Goal: Information Seeking & Learning: Check status

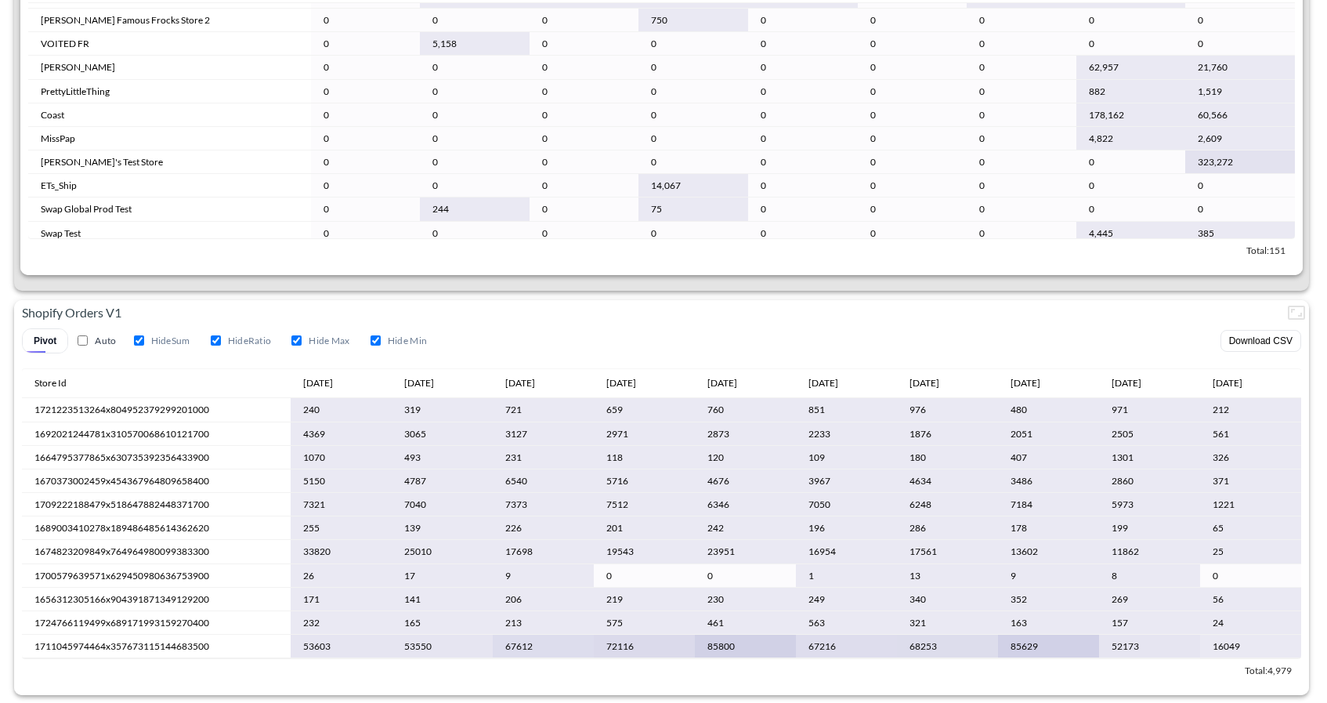
scroll to position [877, 0]
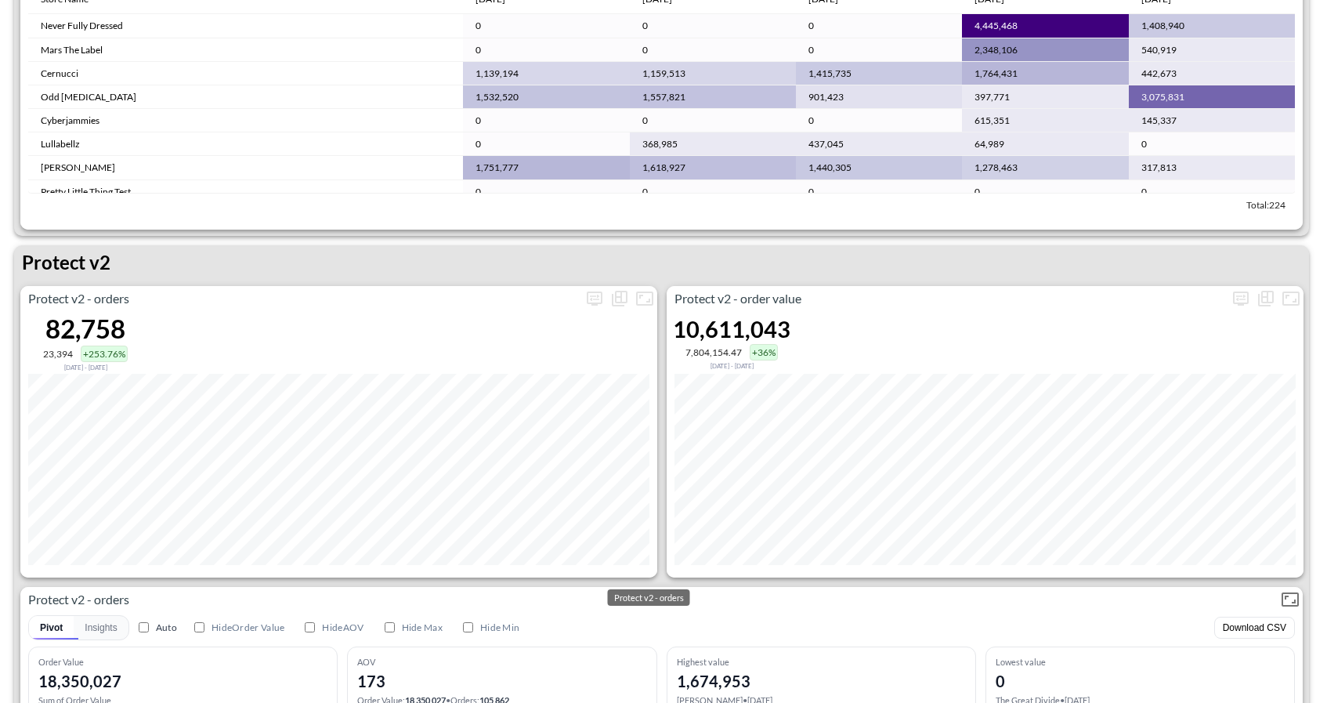
scroll to position [2891, 0]
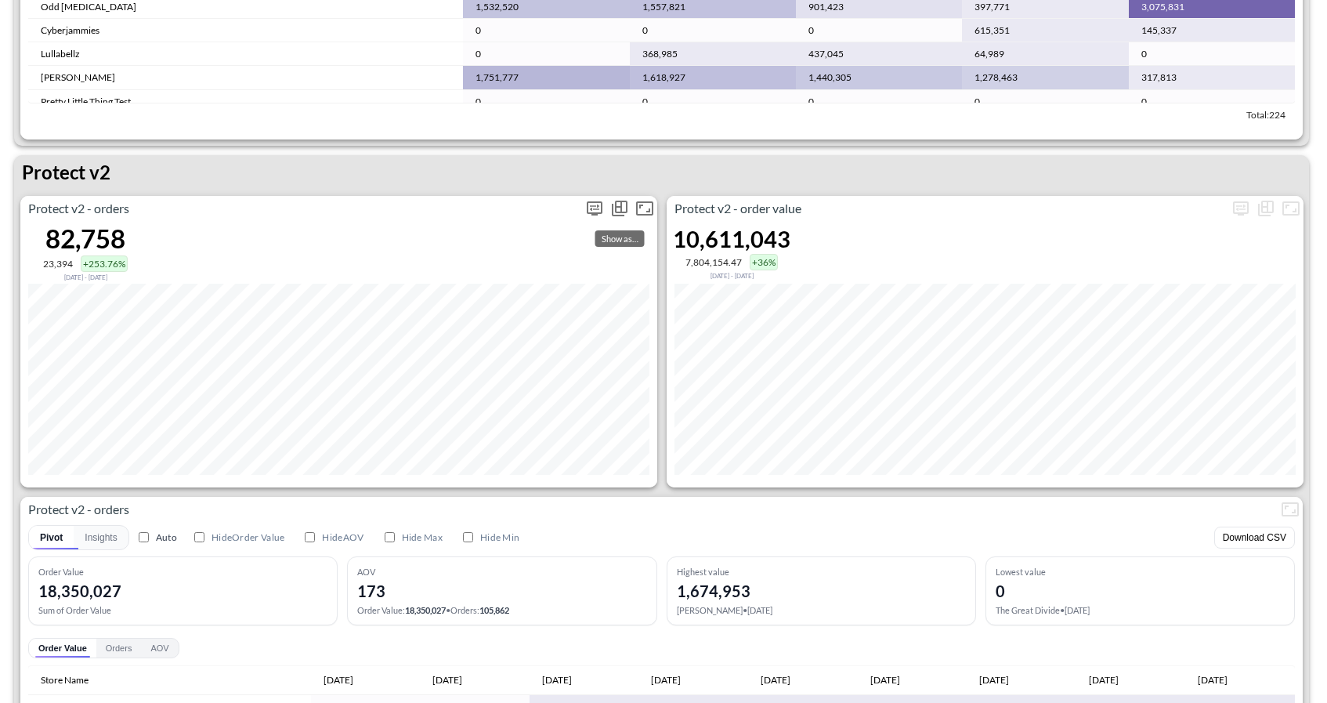
click at [609, 219] on div "Show as…" at bounding box center [619, 208] width 25 height 25
click at [588, 208] on icon "more" at bounding box center [594, 208] width 19 height 19
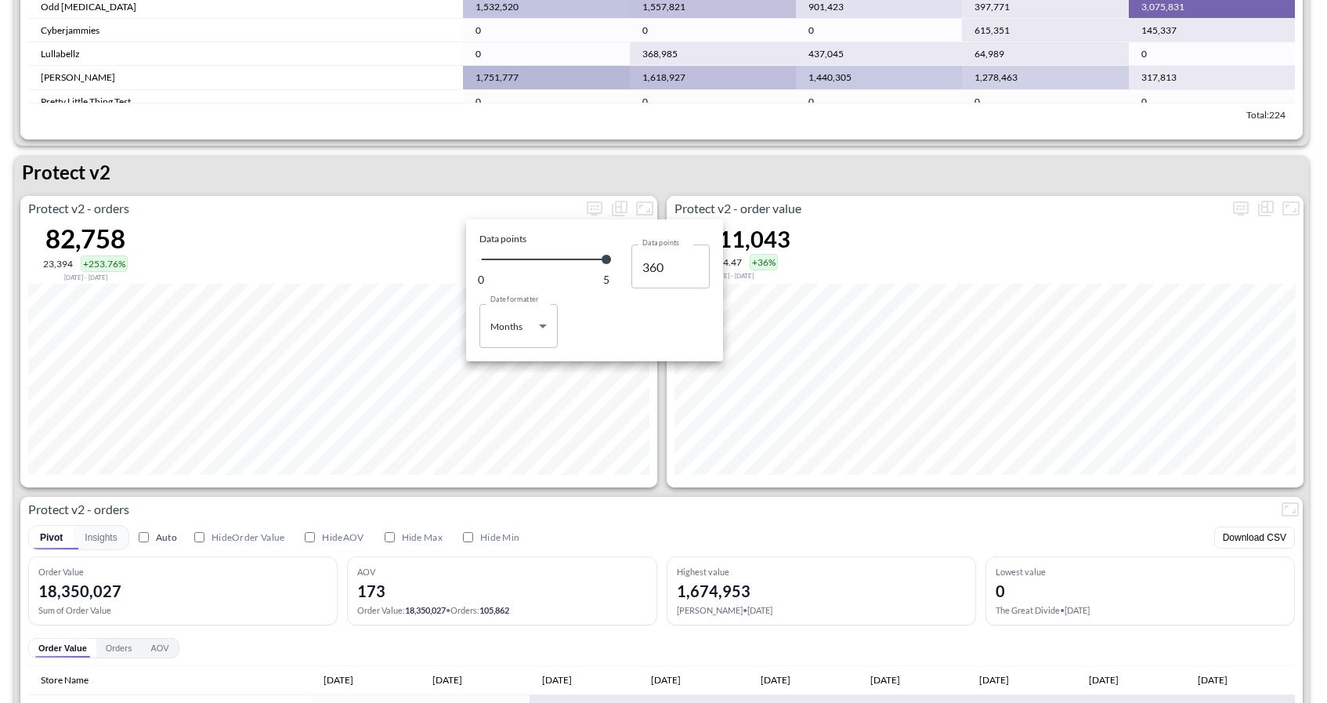
click at [517, 338] on body "BI.P.EYE, Interactive Analytics Dashboards 1 Filters Iso Date Jun 01, 2025 Glob…" at bounding box center [663, 351] width 1327 height 703
click at [506, 365] on div "Days" at bounding box center [502, 366] width 20 height 14
type input "Days"
type input "129"
click at [778, 154] on div at bounding box center [663, 351] width 1327 height 703
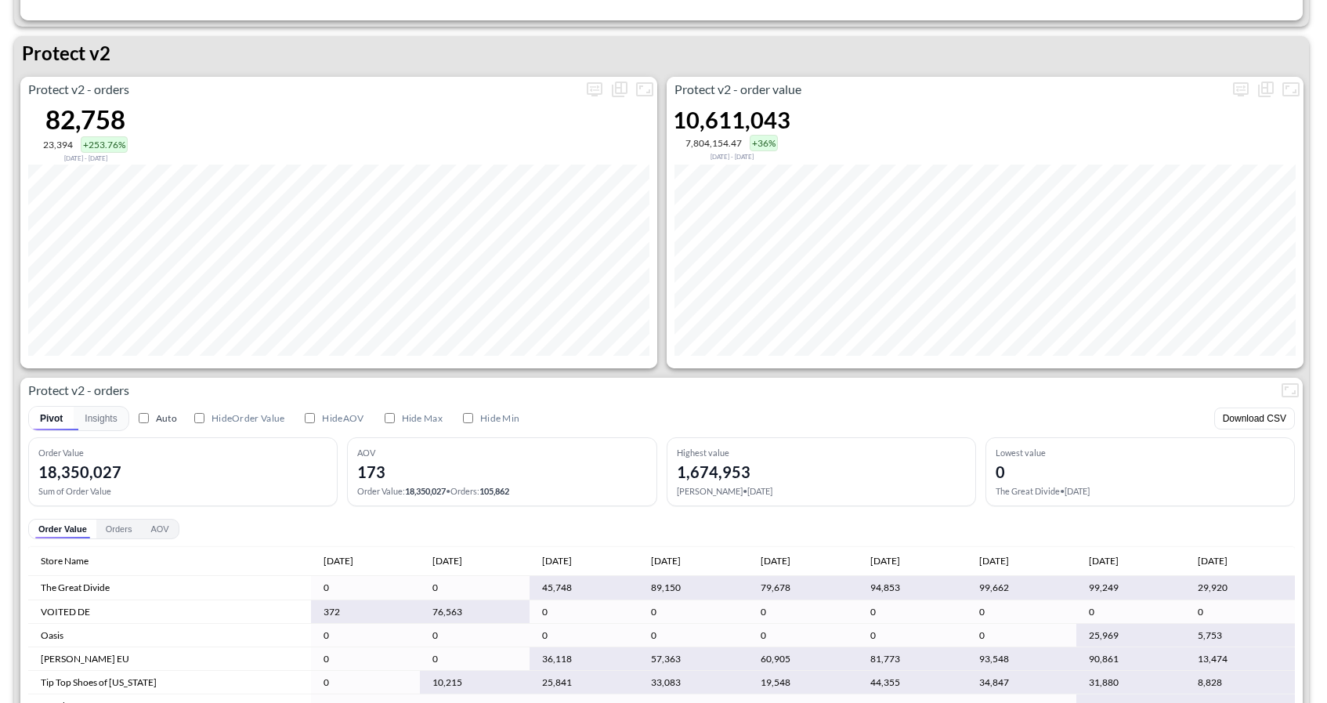
scroll to position [2997, 0]
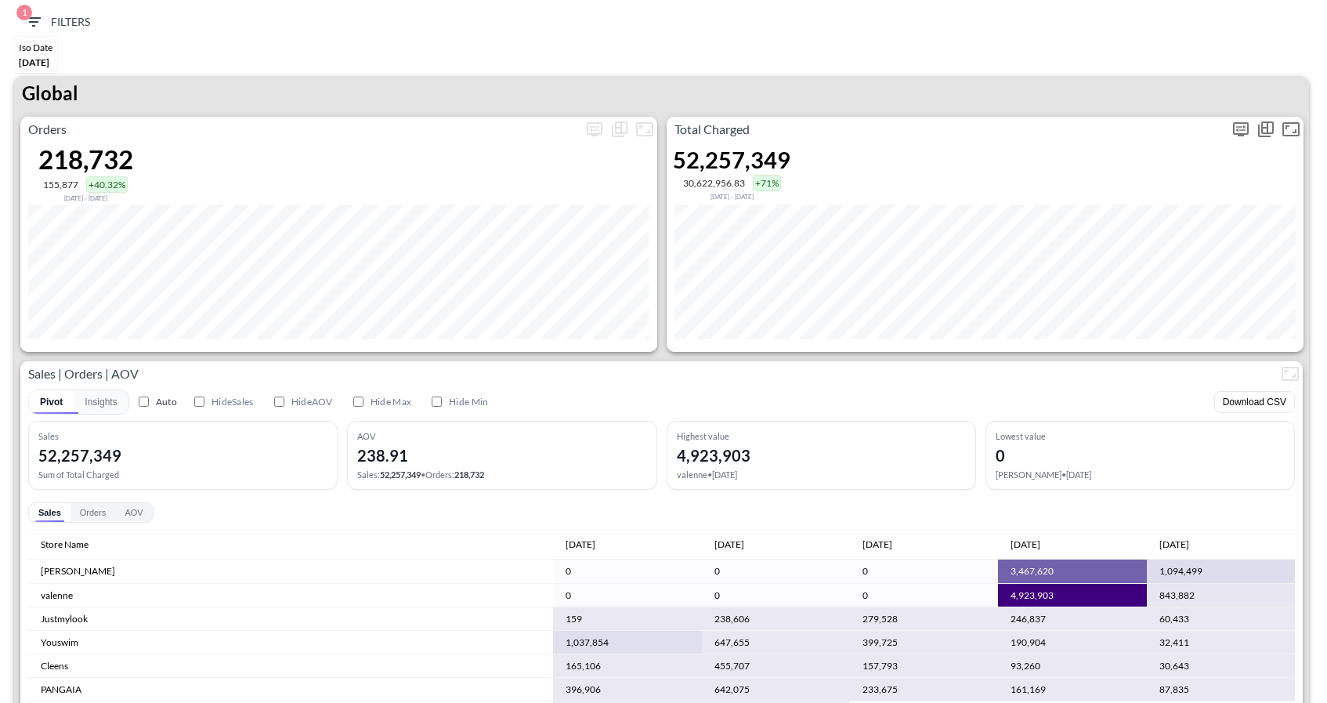
click at [1244, 132] on icon "more" at bounding box center [1241, 129] width 16 height 14
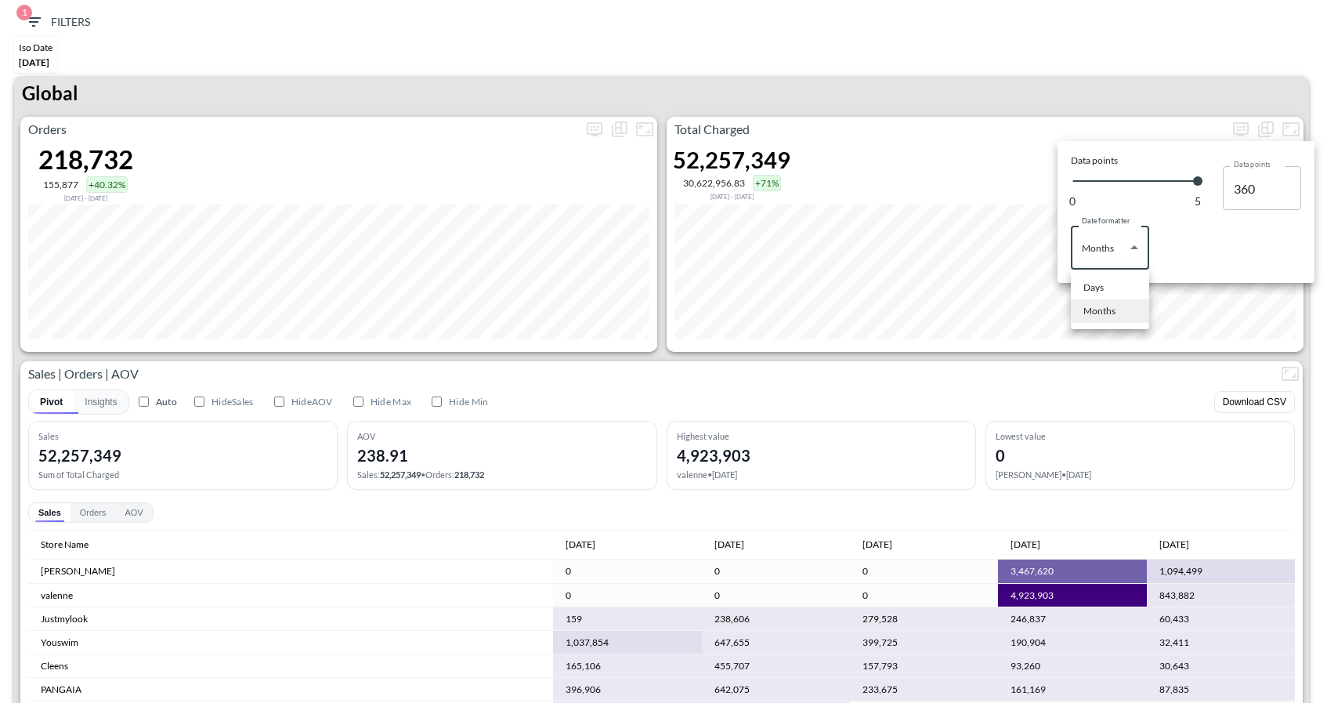
click at [1129, 247] on body "BI.P.EYE, Interactive Analytics Dashboards 1 Filters Iso Date [DATE] Global Ord…" at bounding box center [663, 351] width 1327 height 703
click at [1092, 290] on div "Days" at bounding box center [1093, 287] width 20 height 14
type input "Days"
type input "129"
click at [1120, 86] on div at bounding box center [663, 351] width 1327 height 703
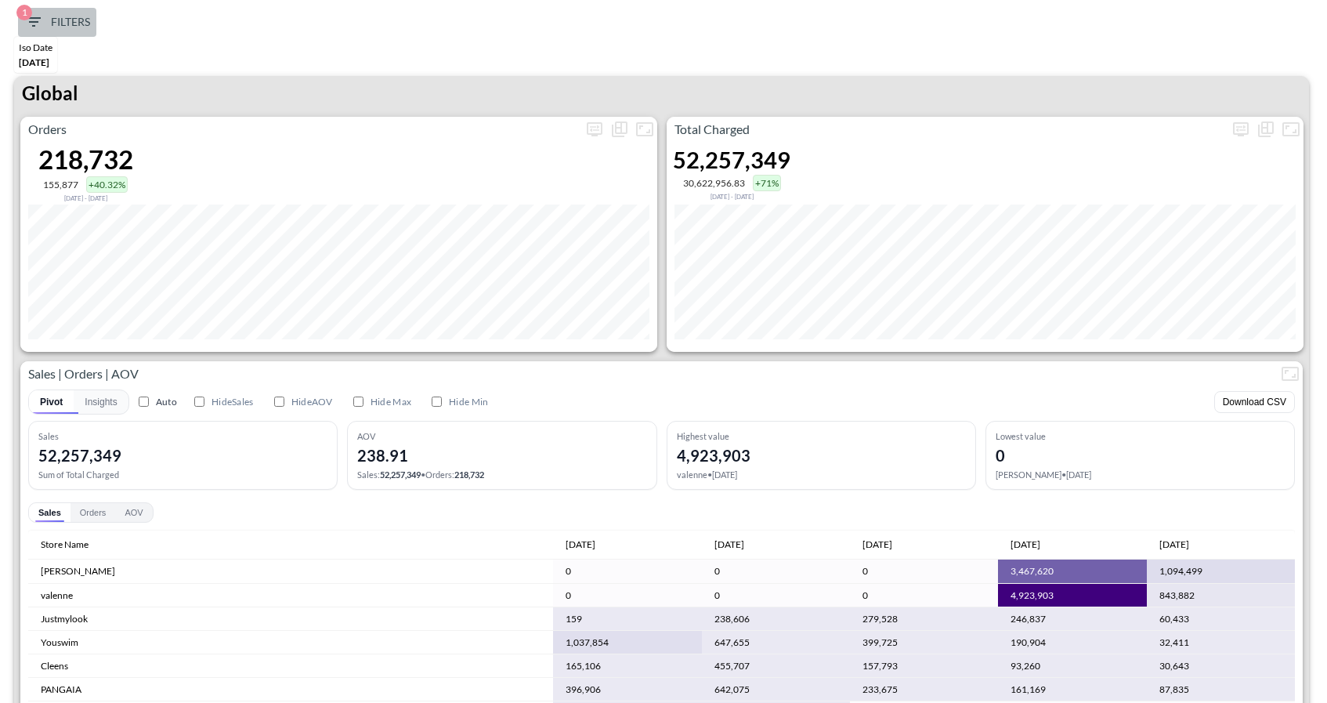
click at [45, 24] on span "1 Filters" at bounding box center [57, 23] width 66 height 20
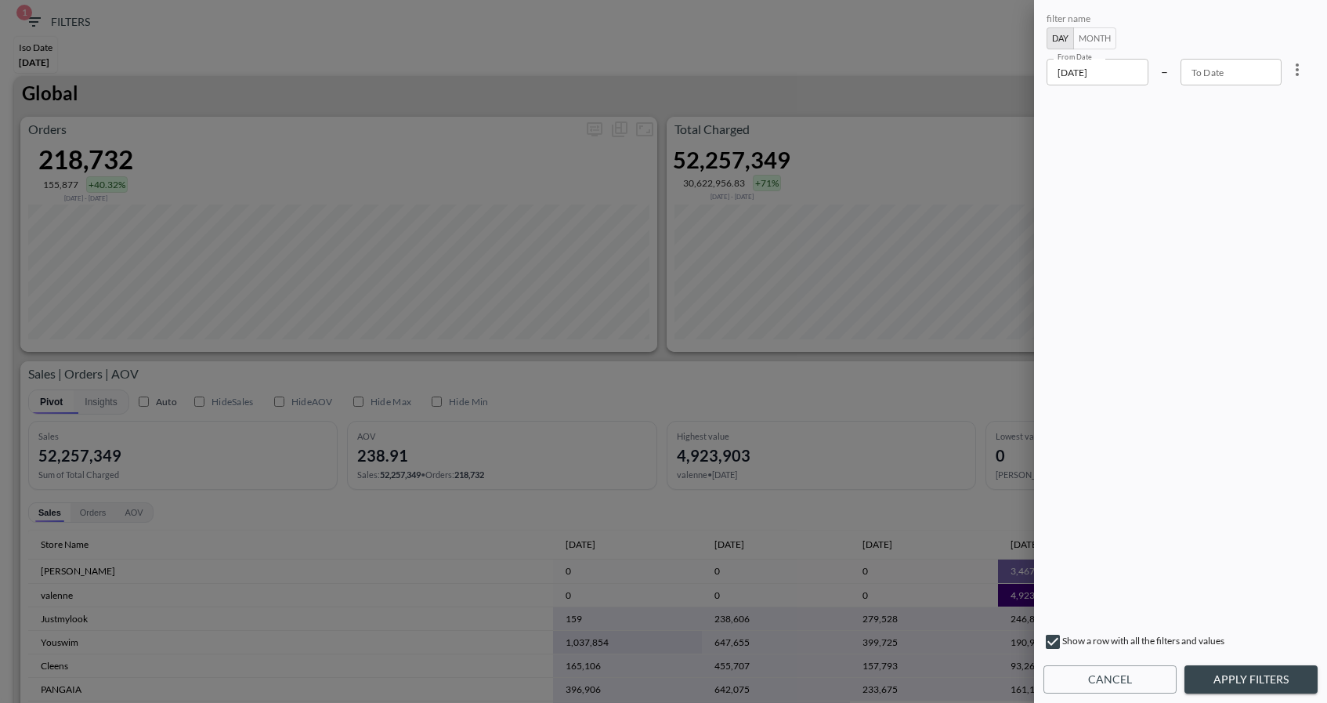
click at [1099, 70] on input "[DATE]" at bounding box center [1097, 72] width 102 height 27
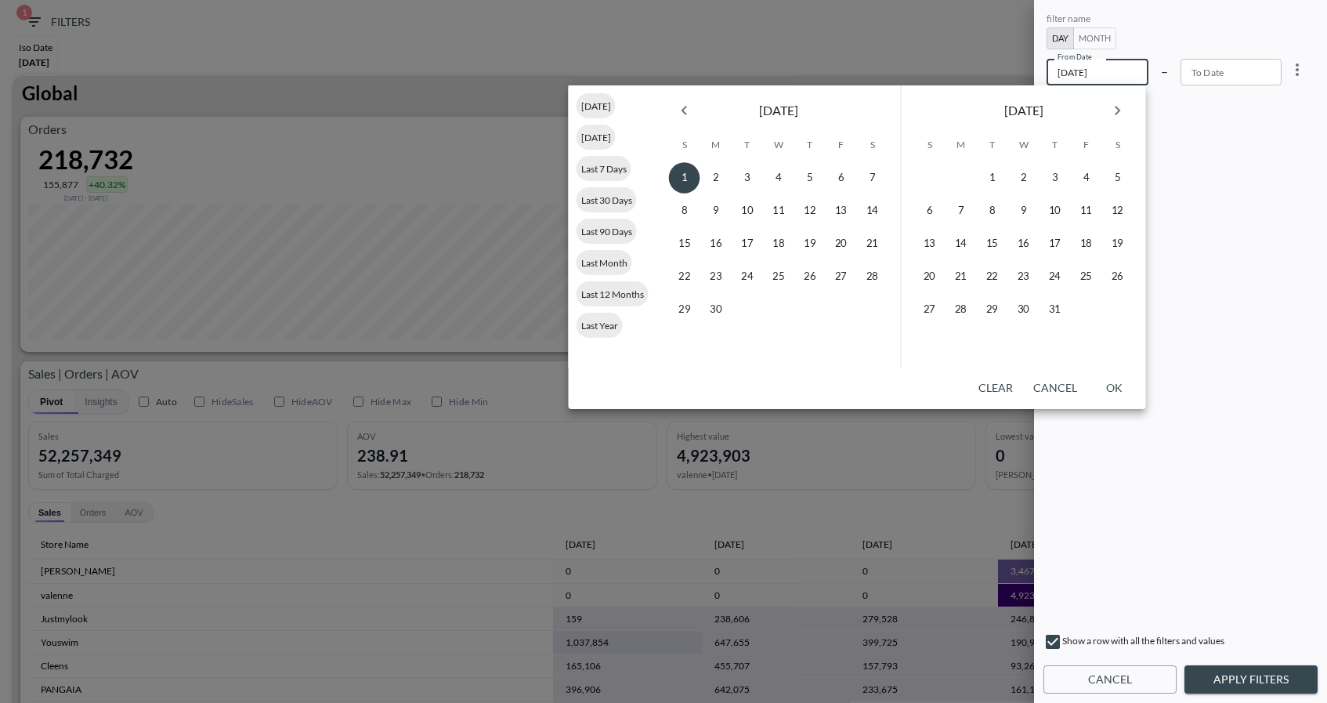
click at [1115, 121] on button "Next month" at bounding box center [1117, 110] width 31 height 31
click at [984, 214] on button "7" at bounding box center [992, 210] width 31 height 31
type input "[DATE]"
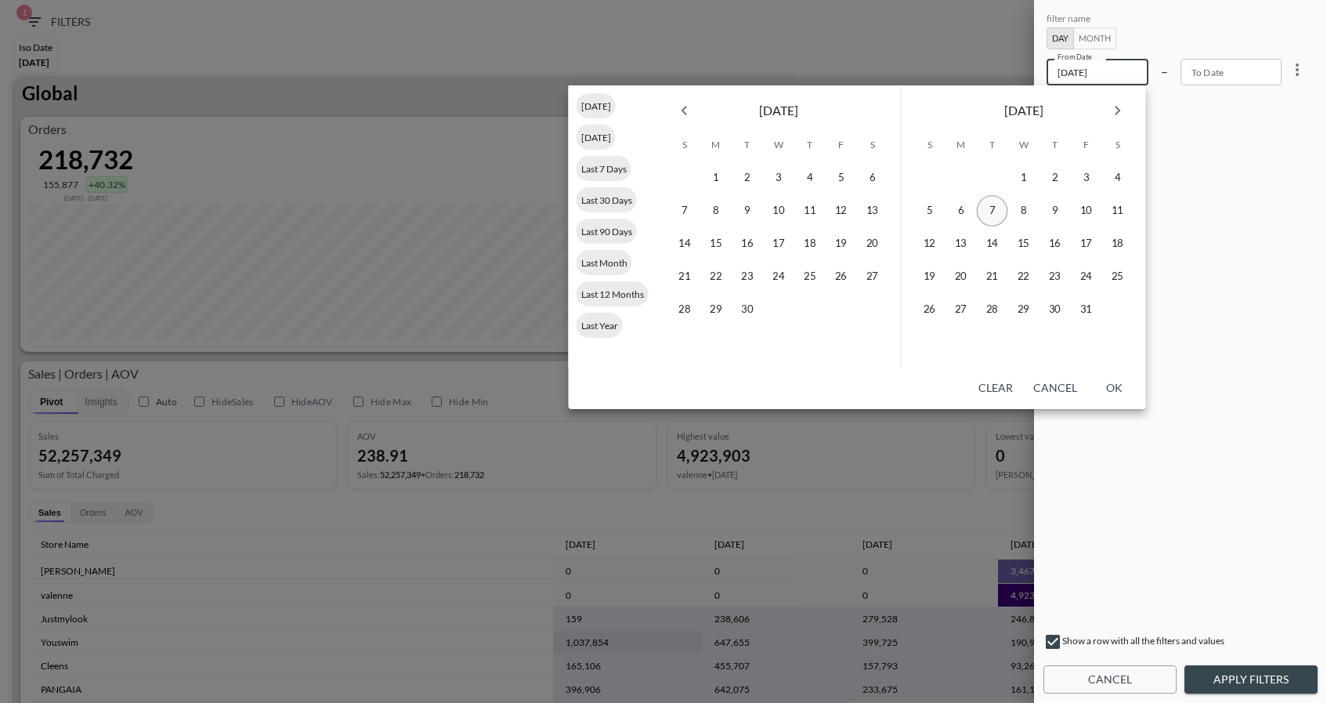
type input "YYYY-MM-DD"
click at [1025, 215] on button "8" at bounding box center [1023, 210] width 31 height 31
type input "[DATE]"
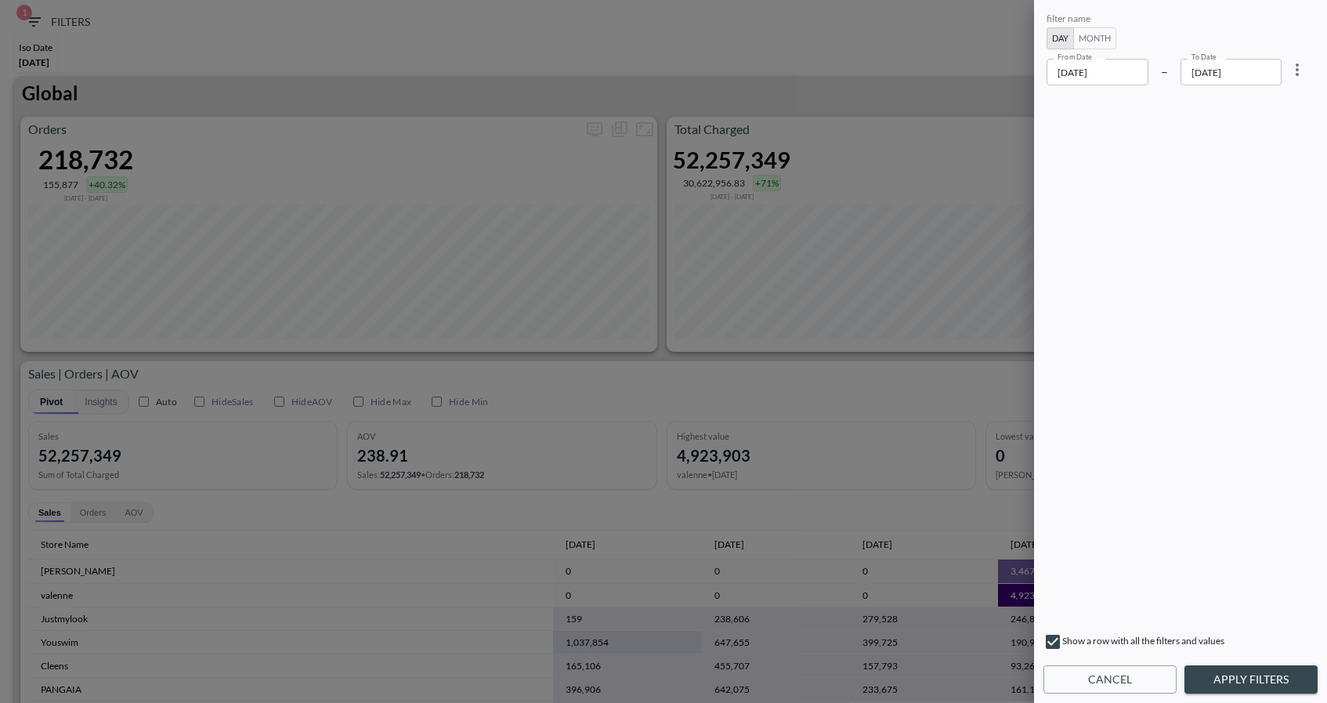
click at [1232, 677] on button "Apply Filters" at bounding box center [1250, 679] width 133 height 29
